Goal: Task Accomplishment & Management: Use online tool/utility

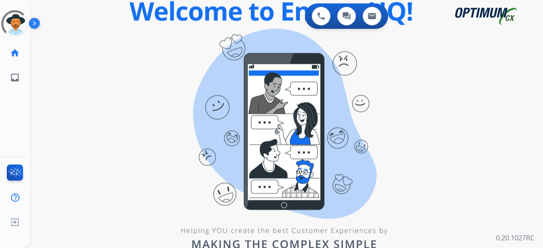
click at [81, 119] on div "0 Voice Interactions 0 Chat Interactions 0 Email Interactions swap_horiz Break …" at bounding box center [286, 124] width 513 height 248
drag, startPoint x: 188, startPoint y: 98, endPoint x: 181, endPoint y: 93, distance: 8.8
click at [188, 98] on div "0 Voice Interactions 0 Chat Interactions 0 Email Interactions swap_horiz Break …" at bounding box center [286, 124] width 513 height 248
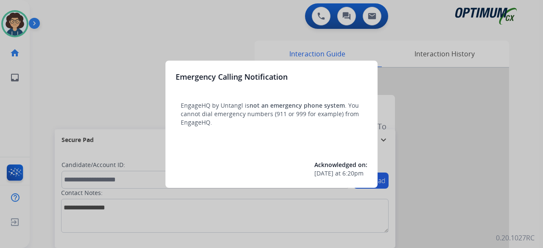
click at [83, 96] on div at bounding box center [271, 124] width 543 height 248
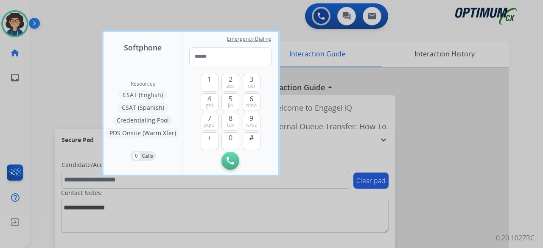
click at [74, 95] on div at bounding box center [271, 124] width 543 height 248
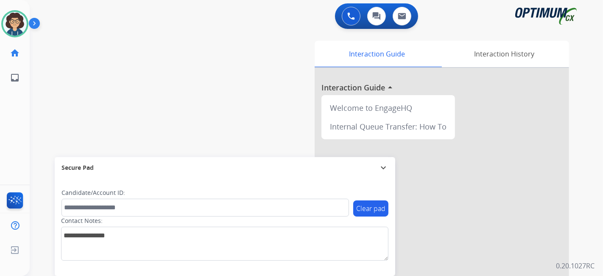
drag, startPoint x: 531, startPoint y: 1, endPoint x: 227, endPoint y: 121, distance: 327.1
click at [227, 121] on div "swap_horiz Break voice bridge close_fullscreen Connect 3-Way Call merge_type Se…" at bounding box center [306, 208] width 553 height 354
click at [266, 122] on div "Interaction Guide Interaction History Interaction Guide arrow_drop_up Welcome t…" at bounding box center [411, 213] width 316 height 344
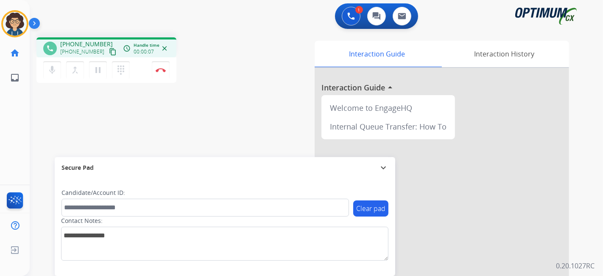
click at [109, 50] on mat-icon "content_copy" at bounding box center [113, 52] width 8 height 8
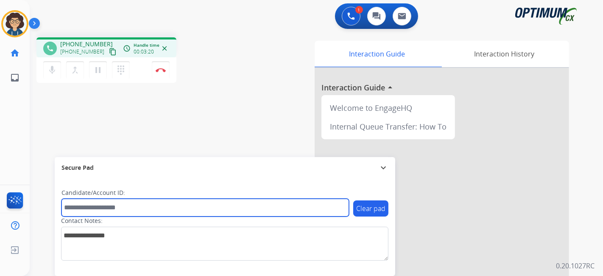
drag, startPoint x: 131, startPoint y: 201, endPoint x: 129, endPoint y: 208, distance: 7.5
click at [131, 201] on input "text" at bounding box center [206, 208] width 288 height 18
paste input "**********"
type input "**********"
drag, startPoint x: 115, startPoint y: 212, endPoint x: 50, endPoint y: 214, distance: 65.4
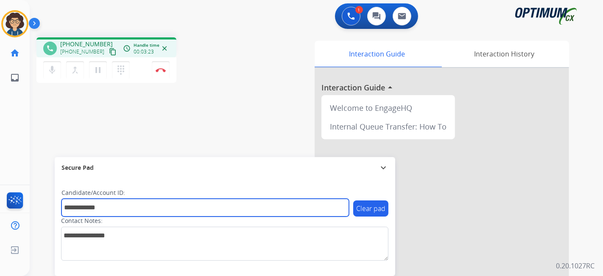
click at [50, 214] on div "**********" at bounding box center [306, 208] width 553 height 354
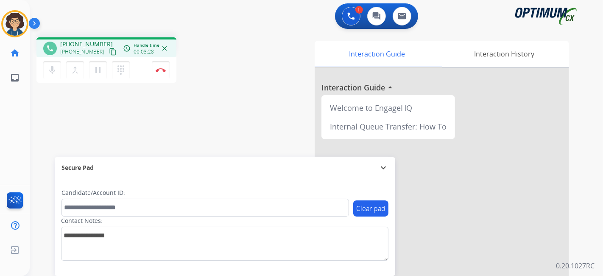
click at [123, 216] on div "Contact Notes:" at bounding box center [224, 238] width 327 height 44
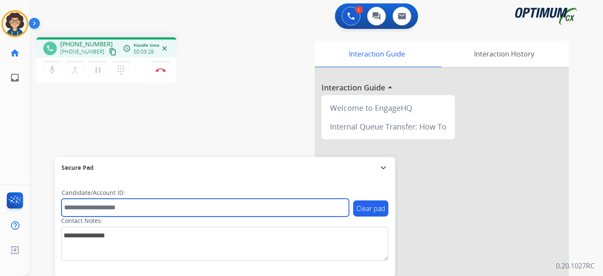
click at [123, 208] on input "text" at bounding box center [206, 208] width 288 height 18
paste input "*******"
type input "*******"
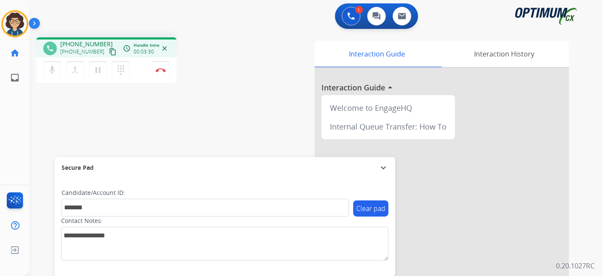
click at [187, 117] on div "phone +15132383933 +15132383933 content_copy access_time Call metrics Queue 00:…" at bounding box center [306, 208] width 553 height 354
click at [48, 69] on mat-icon "mic" at bounding box center [52, 70] width 10 height 10
click at [52, 66] on mat-icon "mic_off" at bounding box center [52, 70] width 10 height 10
click at [168, 70] on button "Disconnect" at bounding box center [161, 70] width 18 height 18
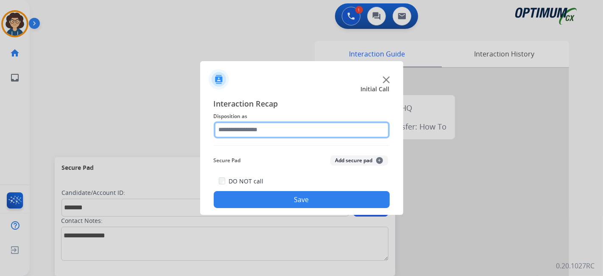
click at [297, 130] on input "text" at bounding box center [302, 129] width 176 height 17
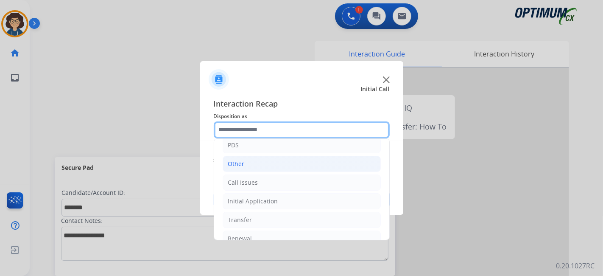
scroll to position [56, 0]
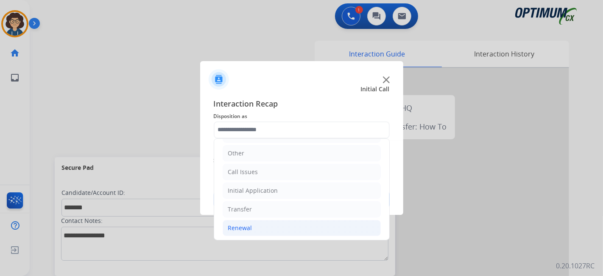
click at [280, 229] on li "Renewal" at bounding box center [302, 228] width 158 height 16
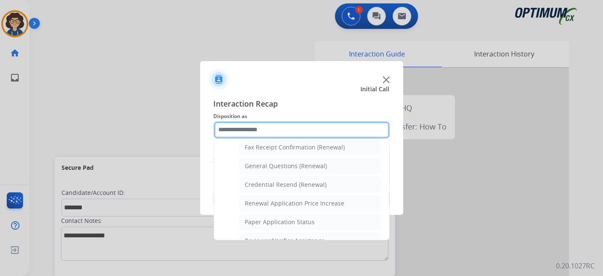
scroll to position [234, 0]
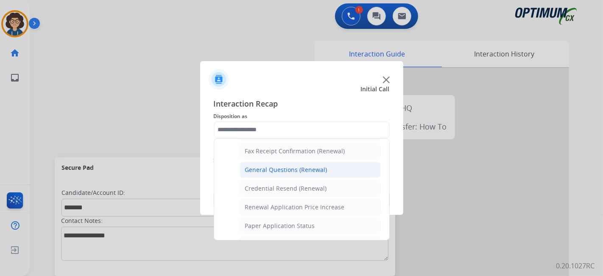
click at [327, 168] on li "General Questions (Renewal)" at bounding box center [310, 170] width 141 height 16
type input "**********"
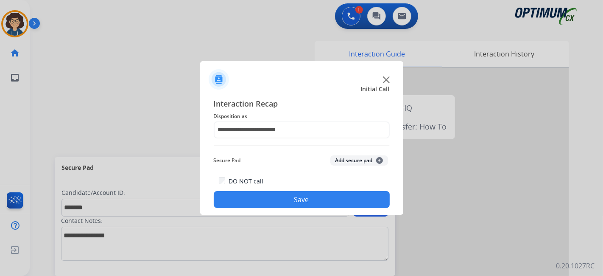
click at [343, 162] on button "Add secure pad +" at bounding box center [359, 160] width 58 height 10
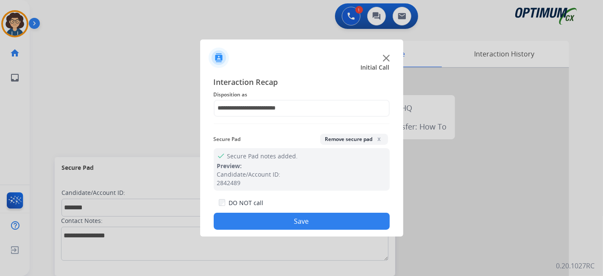
drag, startPoint x: 335, startPoint y: 225, endPoint x: 265, endPoint y: 77, distance: 163.6
click at [334, 224] on button "Save" at bounding box center [302, 221] width 176 height 17
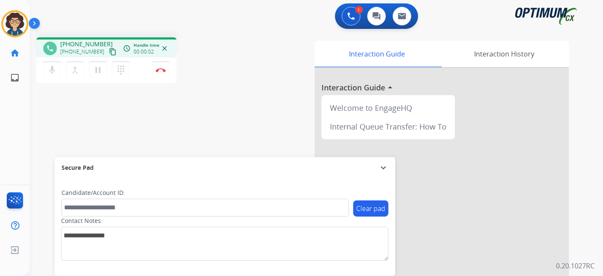
click at [109, 51] on mat-icon "content_copy" at bounding box center [113, 52] width 8 height 8
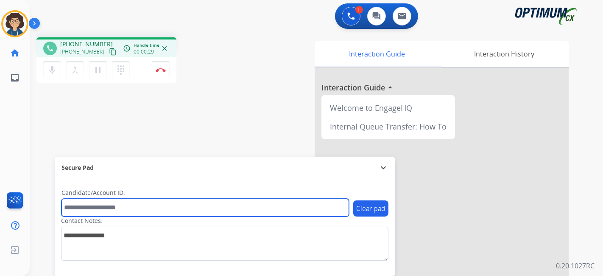
click at [99, 212] on input "text" at bounding box center [206, 208] width 288 height 18
paste input "*******"
type input "*******"
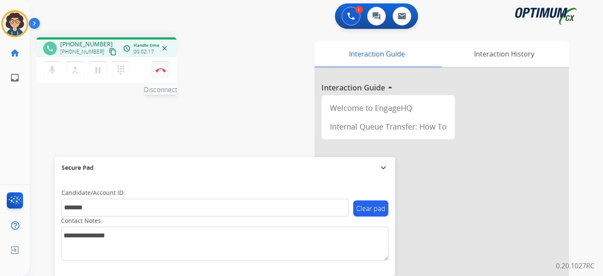
click at [164, 73] on button "Disconnect" at bounding box center [161, 70] width 18 height 18
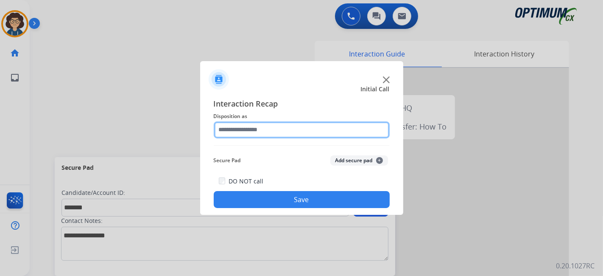
click at [275, 132] on input "text" at bounding box center [302, 129] width 176 height 17
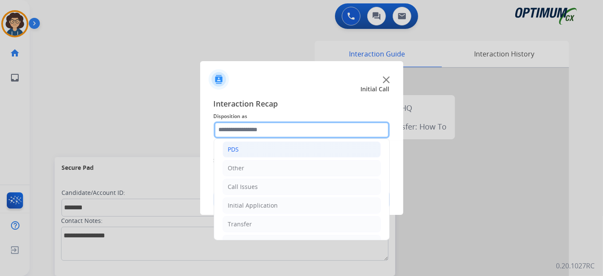
scroll to position [56, 0]
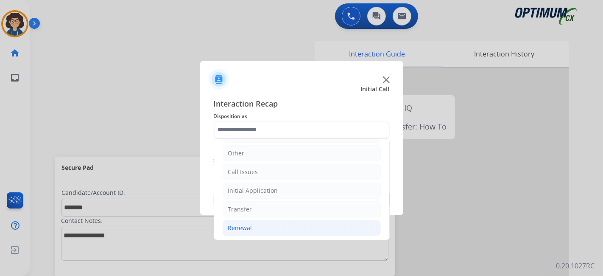
click at [291, 220] on li "Renewal" at bounding box center [302, 228] width 158 height 16
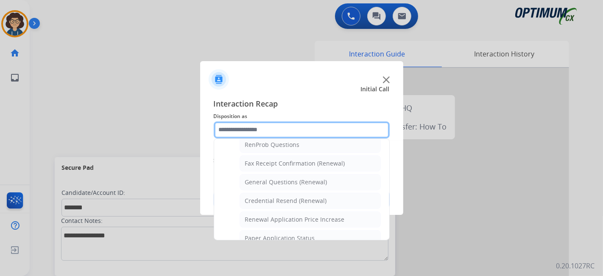
scroll to position [217, 0]
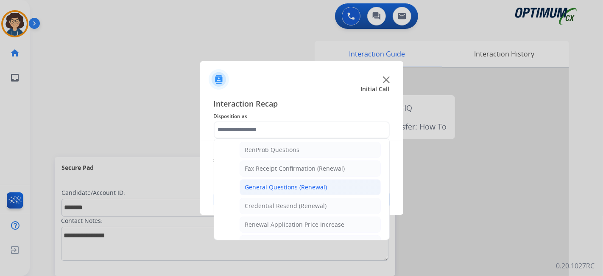
click at [320, 185] on div "General Questions (Renewal)" at bounding box center [286, 187] width 82 height 8
type input "**********"
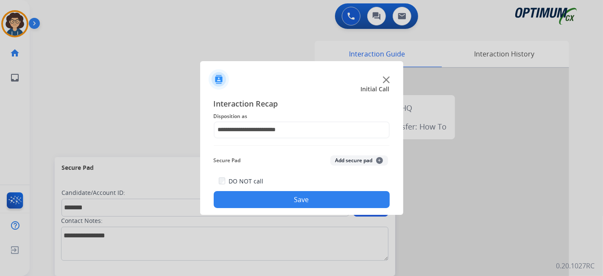
click at [362, 165] on button "Add secure pad +" at bounding box center [359, 160] width 58 height 10
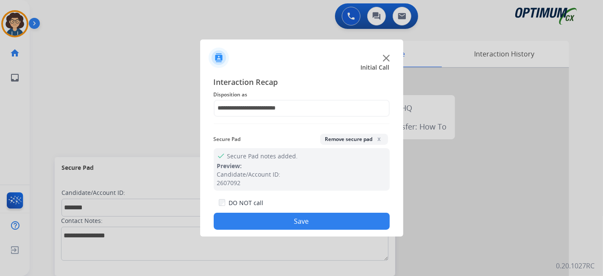
click at [299, 226] on button "Save" at bounding box center [302, 221] width 176 height 17
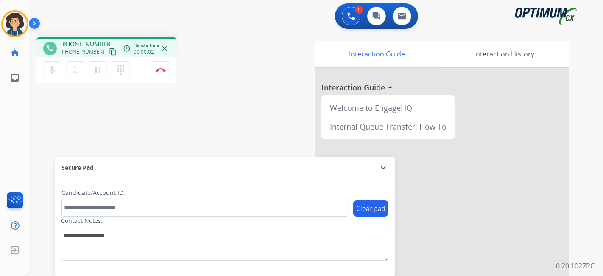
click at [108, 47] on button "content_copy" at bounding box center [113, 52] width 10 height 10
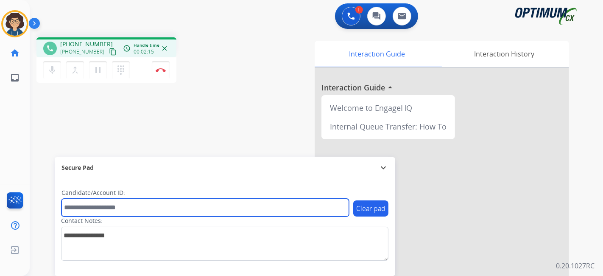
click at [137, 213] on input "text" at bounding box center [206, 208] width 288 height 18
paste input "*******"
type input "*******"
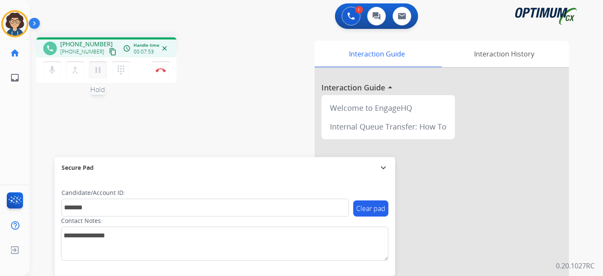
click at [101, 76] on button "pause Hold" at bounding box center [98, 70] width 18 height 18
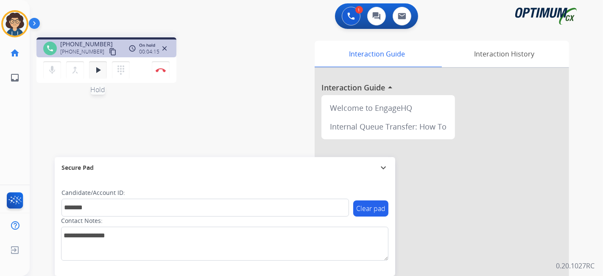
click at [99, 71] on mat-icon "play_arrow" at bounding box center [98, 70] width 10 height 10
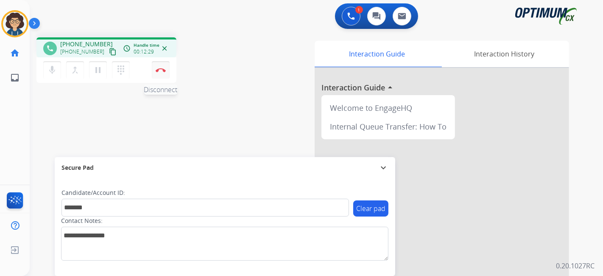
click at [163, 75] on button "Disconnect" at bounding box center [161, 70] width 18 height 18
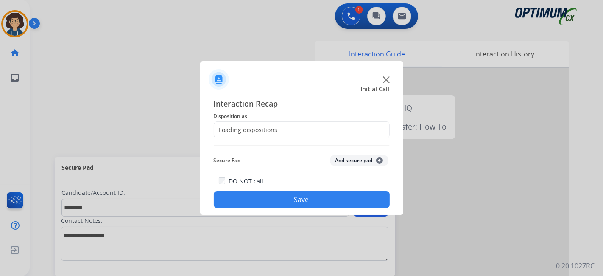
click at [264, 131] on div "Loading dispositions..." at bounding box center [248, 130] width 69 height 8
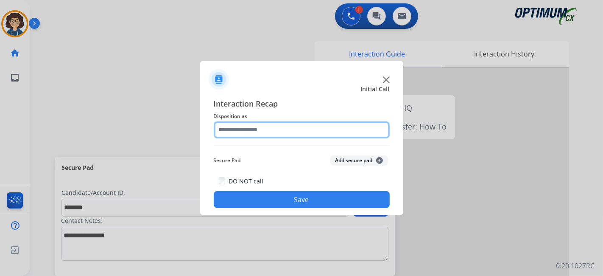
click at [264, 131] on input "text" at bounding box center [302, 129] width 176 height 17
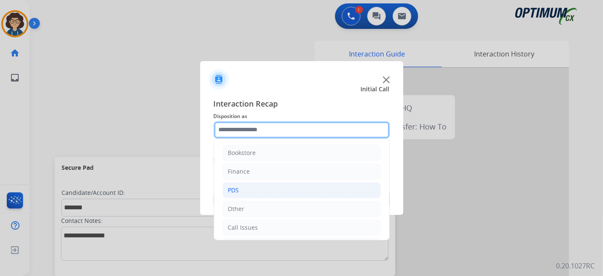
scroll to position [56, 0]
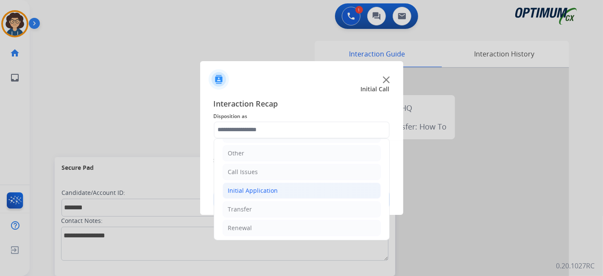
click at [294, 189] on li "Initial Application" at bounding box center [302, 190] width 158 height 16
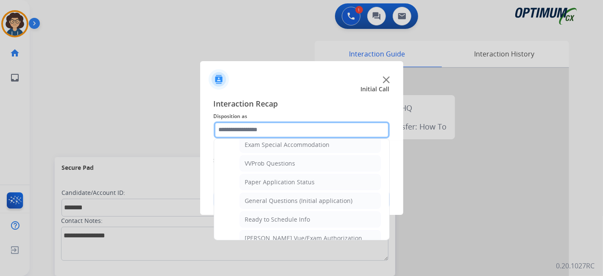
scroll to position [450, 0]
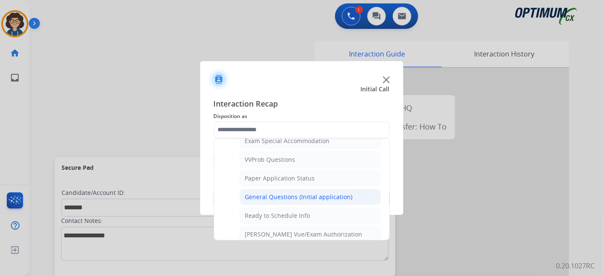
click at [322, 193] on div "General Questions (Initial application)" at bounding box center [299, 197] width 108 height 8
type input "**********"
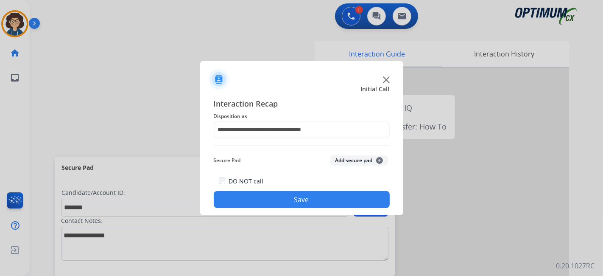
click at [355, 158] on button "Add secure pad +" at bounding box center [359, 160] width 58 height 10
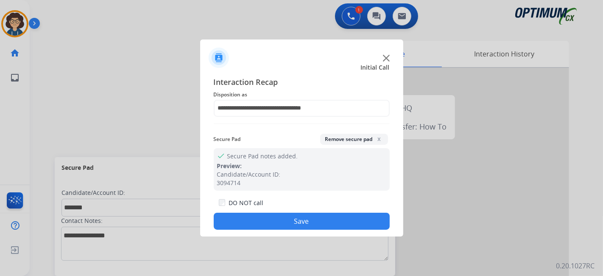
drag, startPoint x: 319, startPoint y: 217, endPoint x: 288, endPoint y: 214, distance: 31.1
click at [315, 217] on button "Save" at bounding box center [302, 221] width 176 height 17
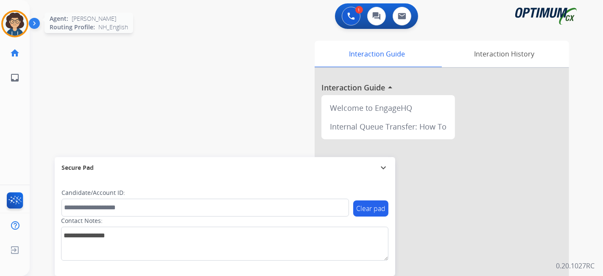
click at [20, 21] on img at bounding box center [15, 24] width 24 height 24
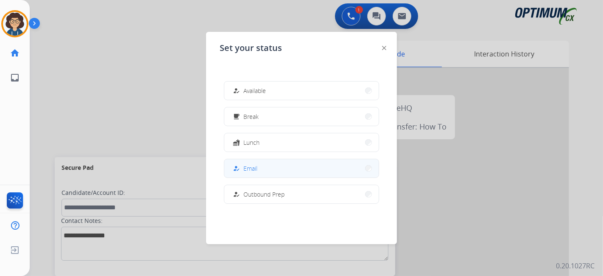
click at [290, 160] on button "how_to_reg Email" at bounding box center [301, 168] width 154 height 18
